Goal: Use online tool/utility: Utilize a website feature to perform a specific function

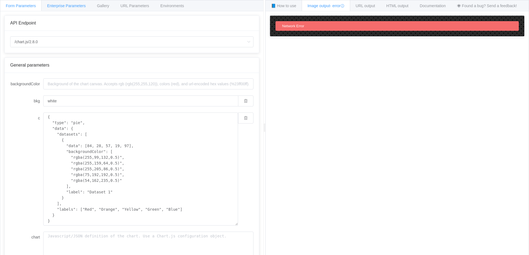
click at [66, 7] on span "Enterprise Parameters" at bounding box center [66, 6] width 39 height 4
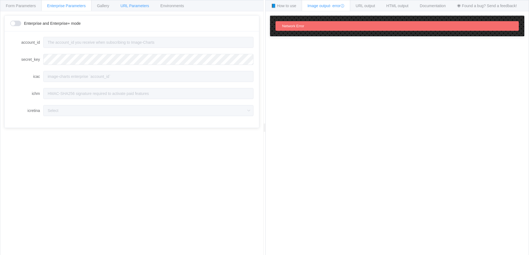
click at [116, 6] on div "URL Parameters" at bounding box center [135, 5] width 40 height 11
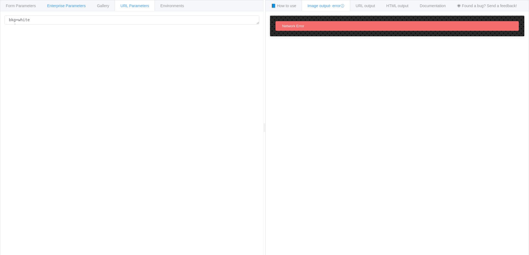
drag, startPoint x: 105, startPoint y: 7, endPoint x: 85, endPoint y: 7, distance: 20.1
click at [104, 7] on span "Gallery" at bounding box center [103, 6] width 12 height 4
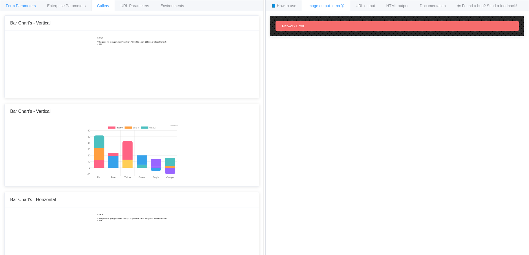
click at [30, 6] on span "Form Parameters" at bounding box center [21, 6] width 30 height 4
